Goal: Contribute content

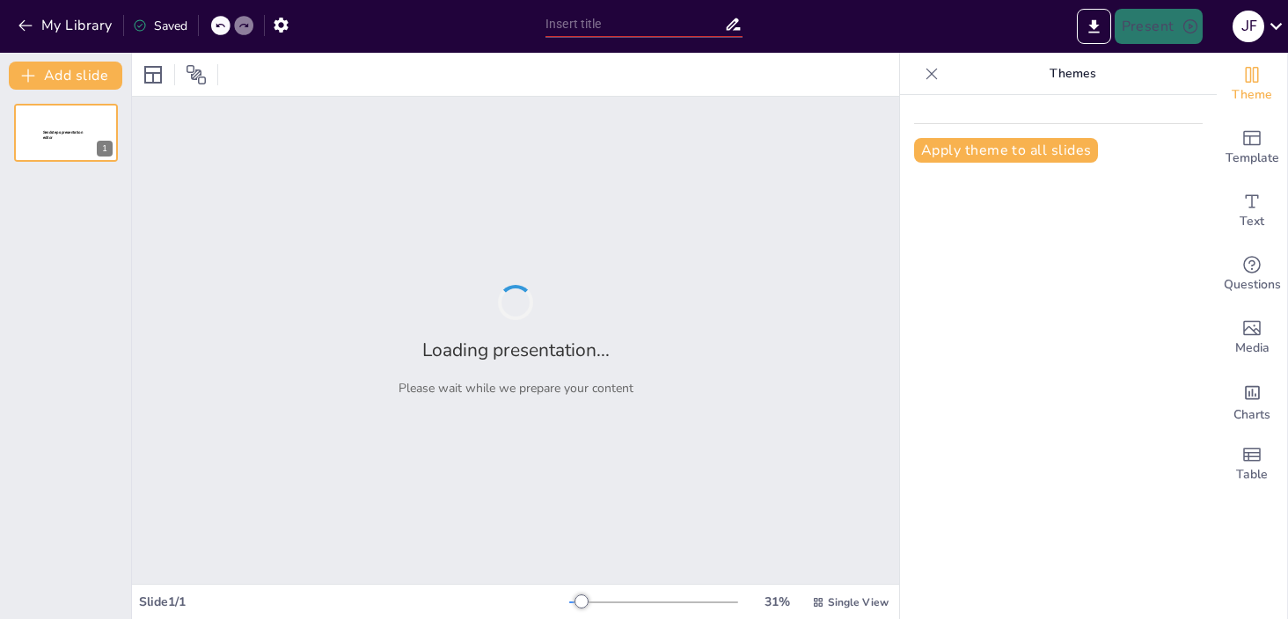
type input "A Day in the Life of [PERSON_NAME]: Daily Routine Overview"
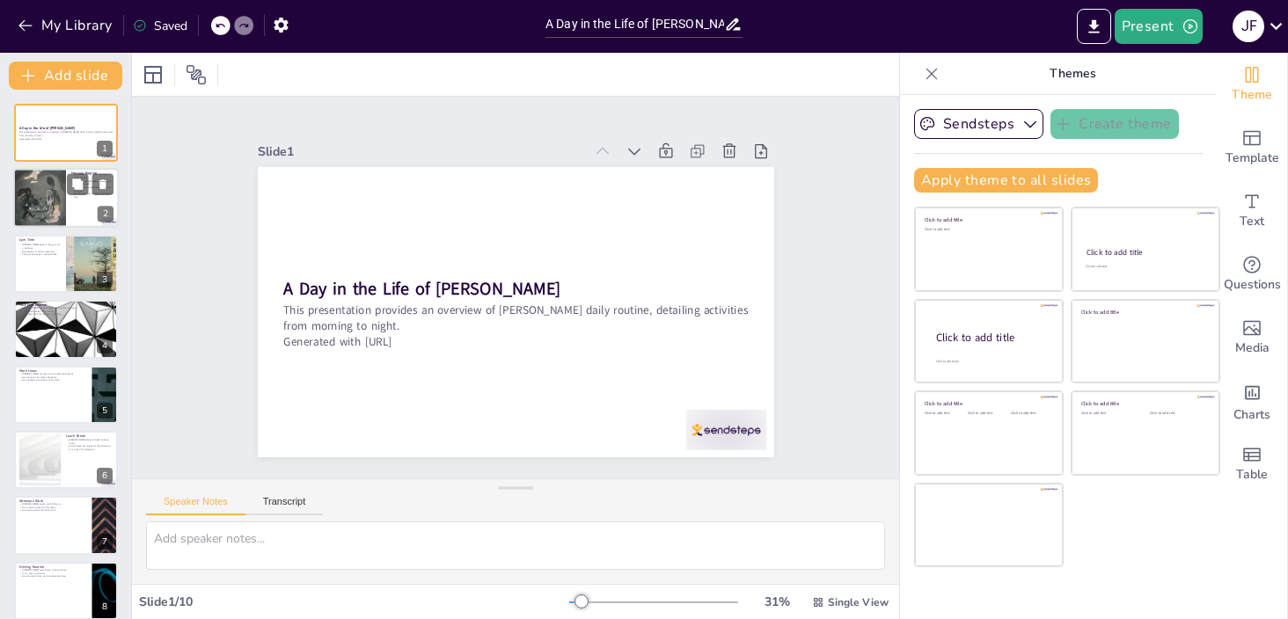
click at [55, 206] on div at bounding box center [39, 198] width 53 height 71
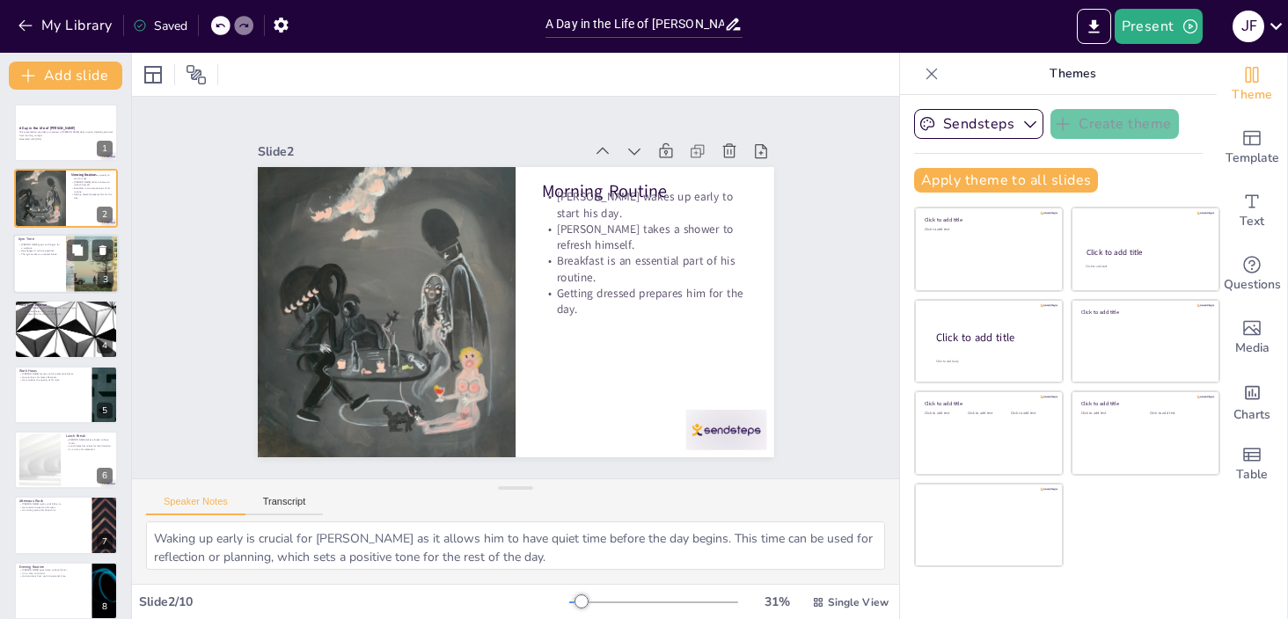
click at [59, 281] on div at bounding box center [66, 264] width 106 height 60
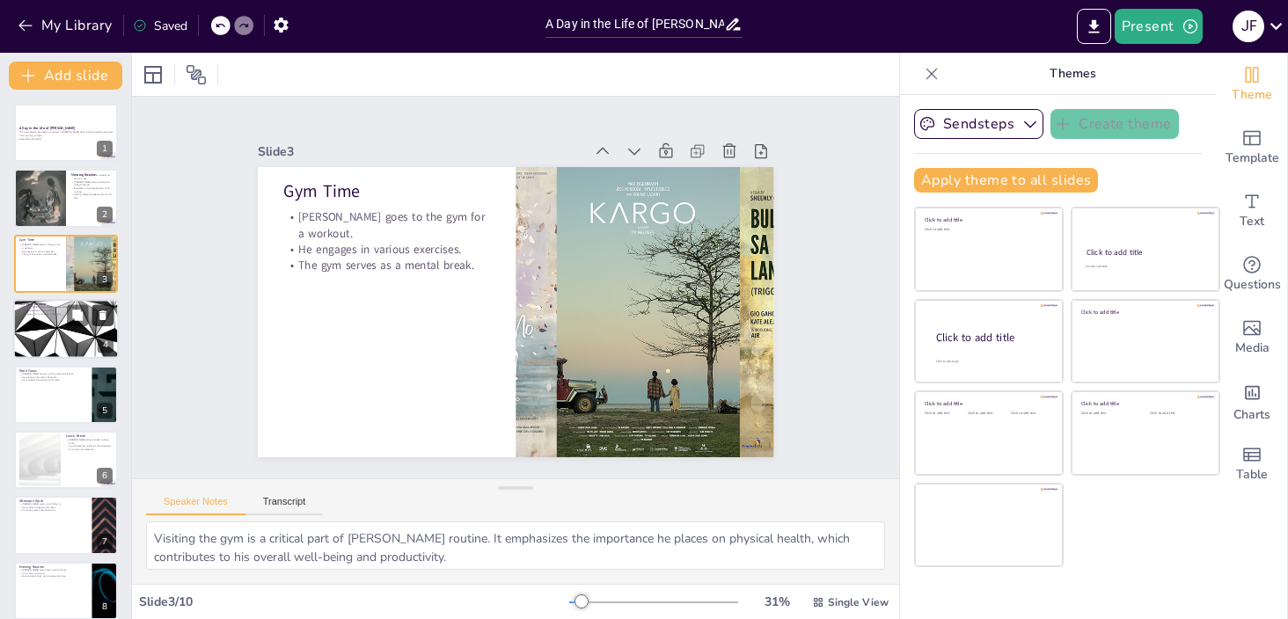
click at [101, 318] on icon at bounding box center [102, 316] width 7 height 10
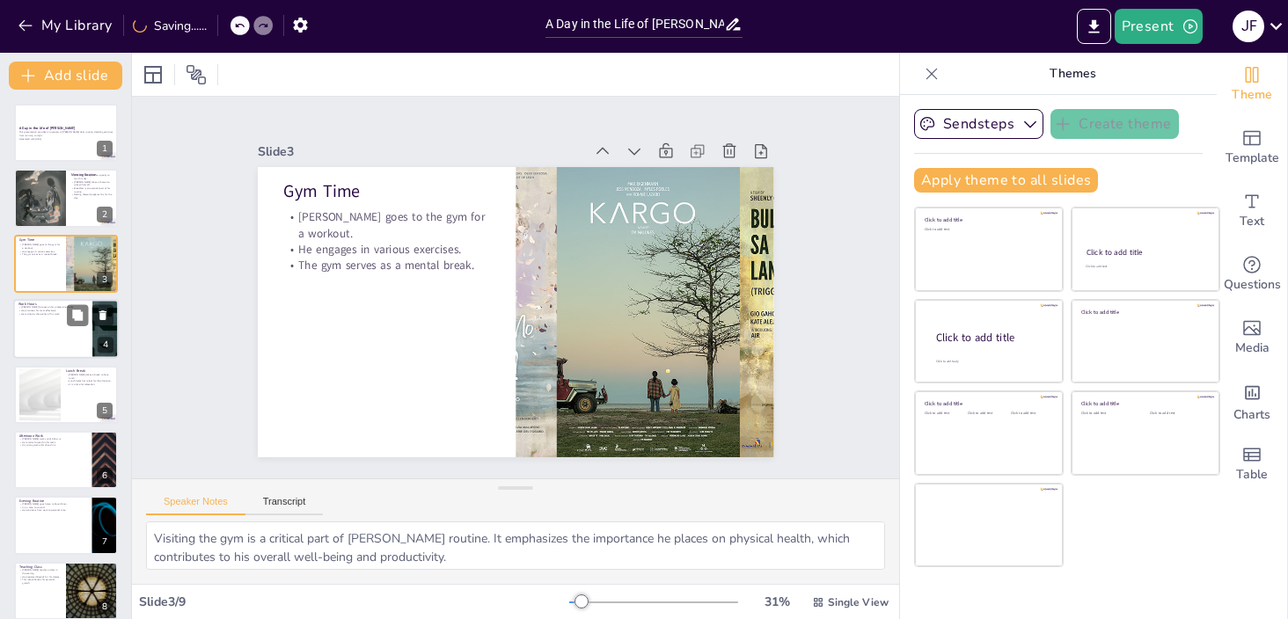
click at [55, 325] on div at bounding box center [66, 329] width 106 height 60
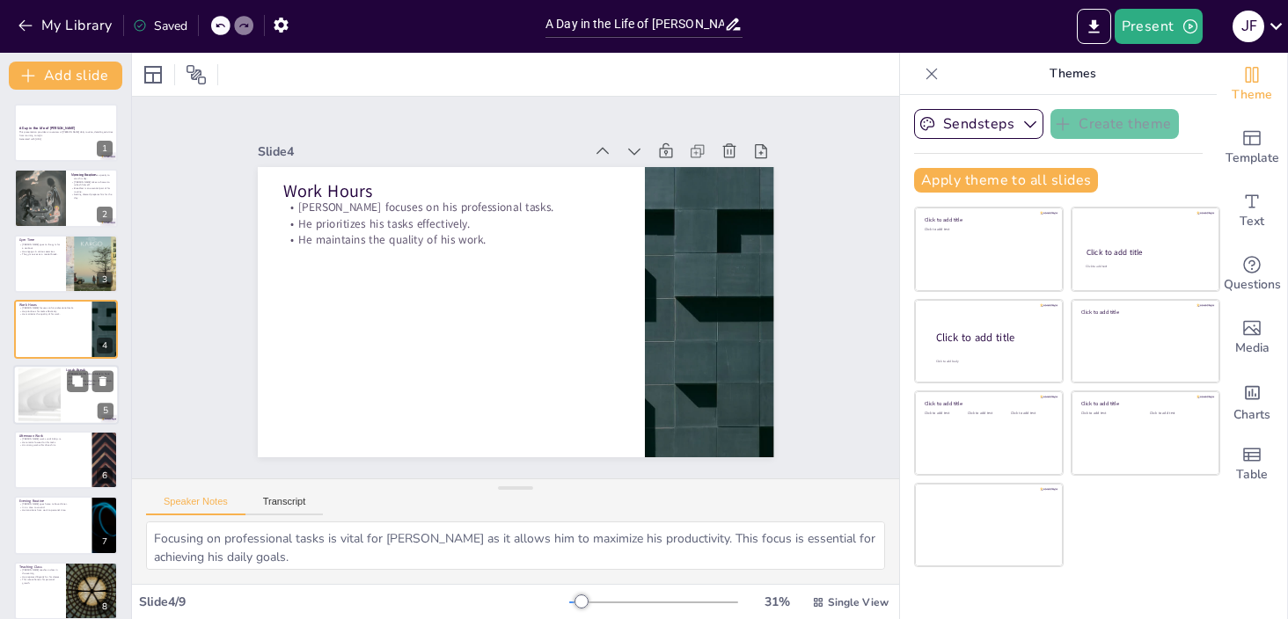
click at [44, 388] on div at bounding box center [39, 395] width 95 height 54
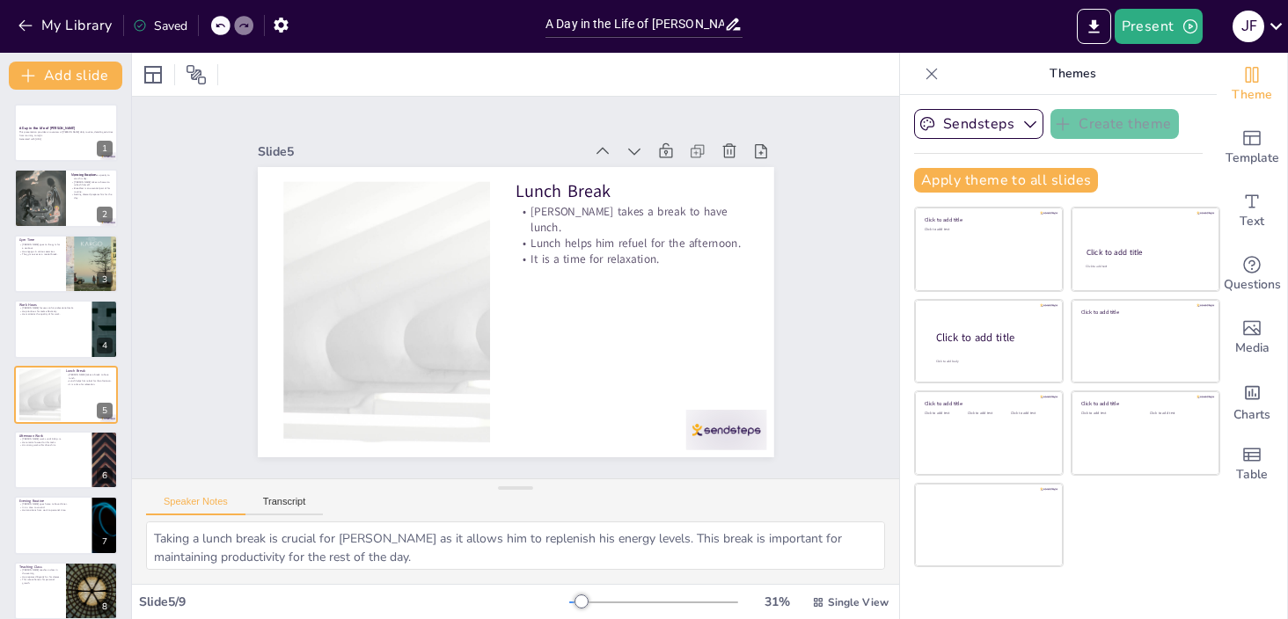
scroll to position [40, 0]
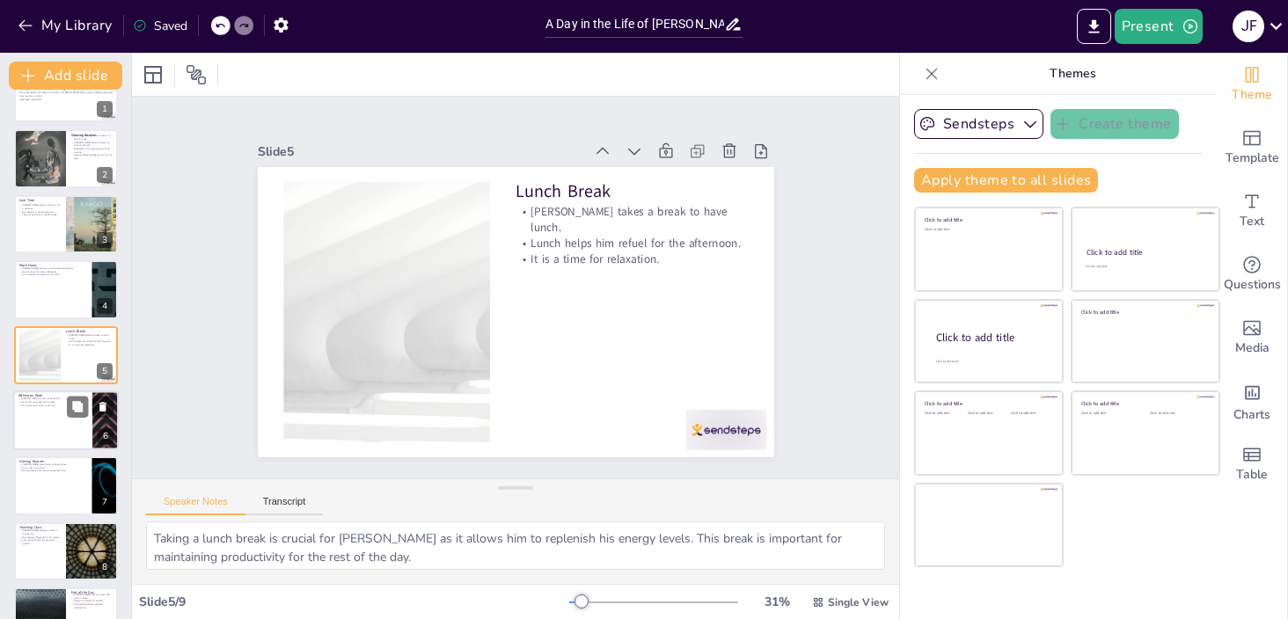
click at [44, 421] on div at bounding box center [66, 421] width 106 height 60
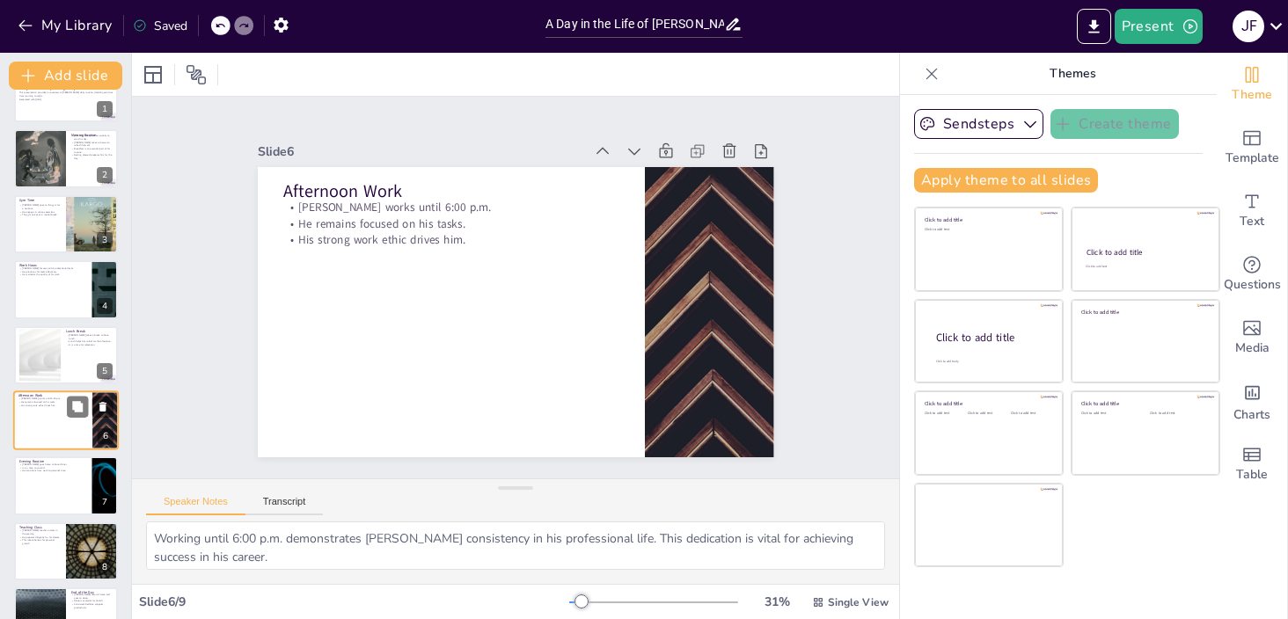
scroll to position [80, 0]
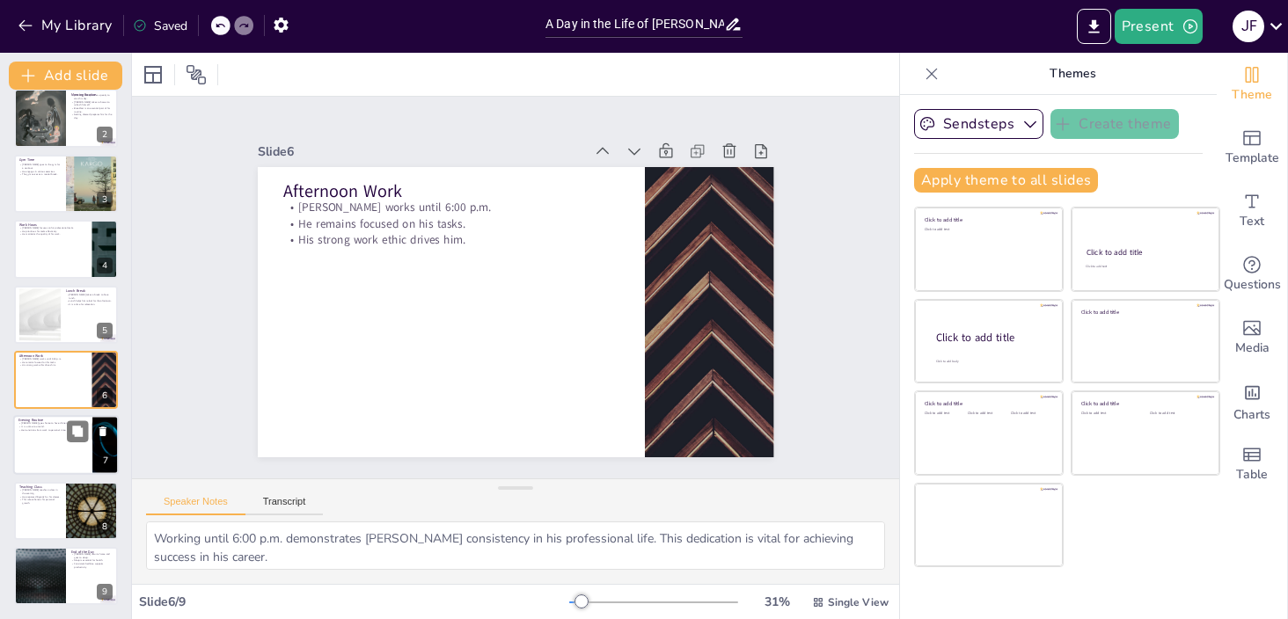
click at [41, 464] on div at bounding box center [66, 446] width 106 height 60
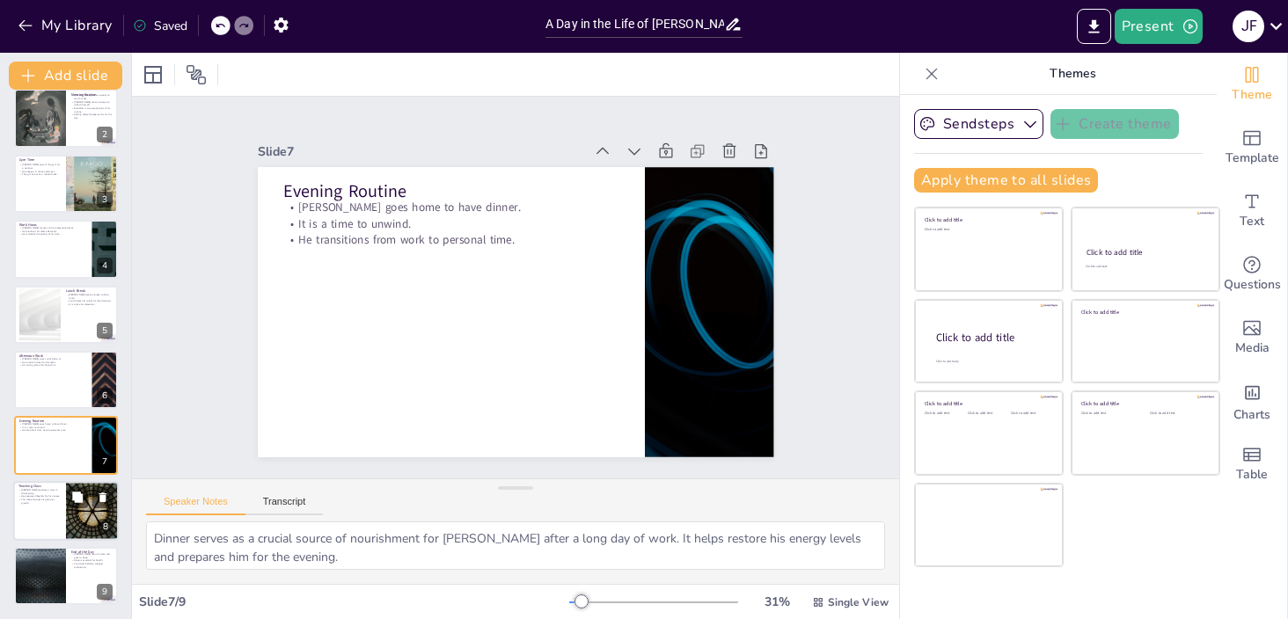
click at [50, 500] on p "This role enhances his personal growth." at bounding box center [39, 501] width 42 height 6
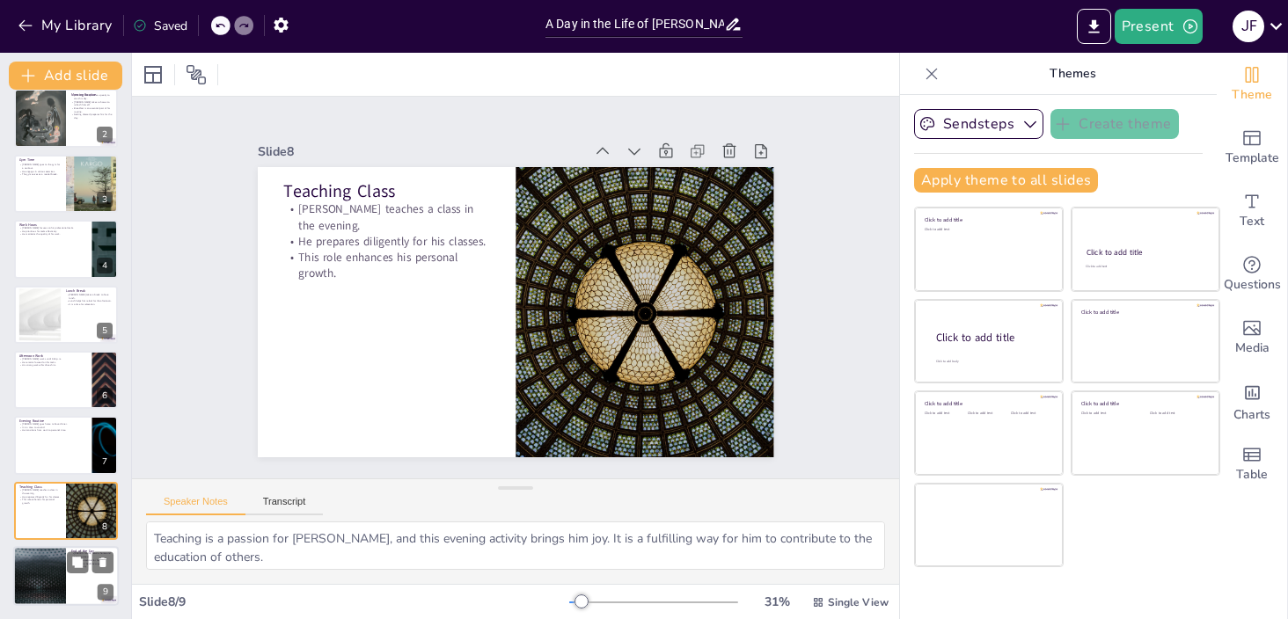
click at [48, 555] on div at bounding box center [40, 576] width 106 height 60
type textarea "Returning home and going to sleep is crucial for [PERSON_NAME] recovery. It all…"
